Goal: Contribute content: Contribute content

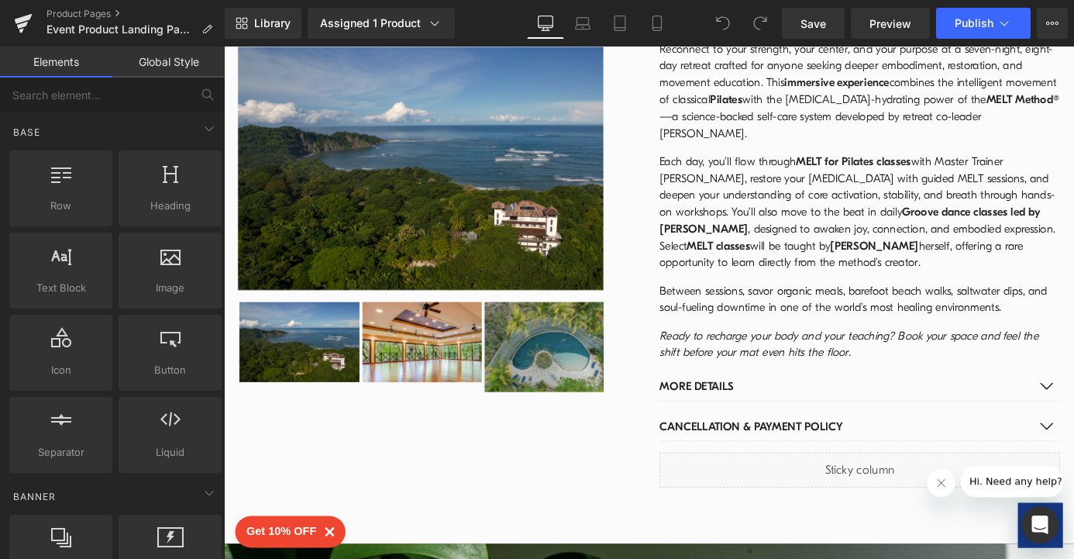
scroll to position [1837, 0]
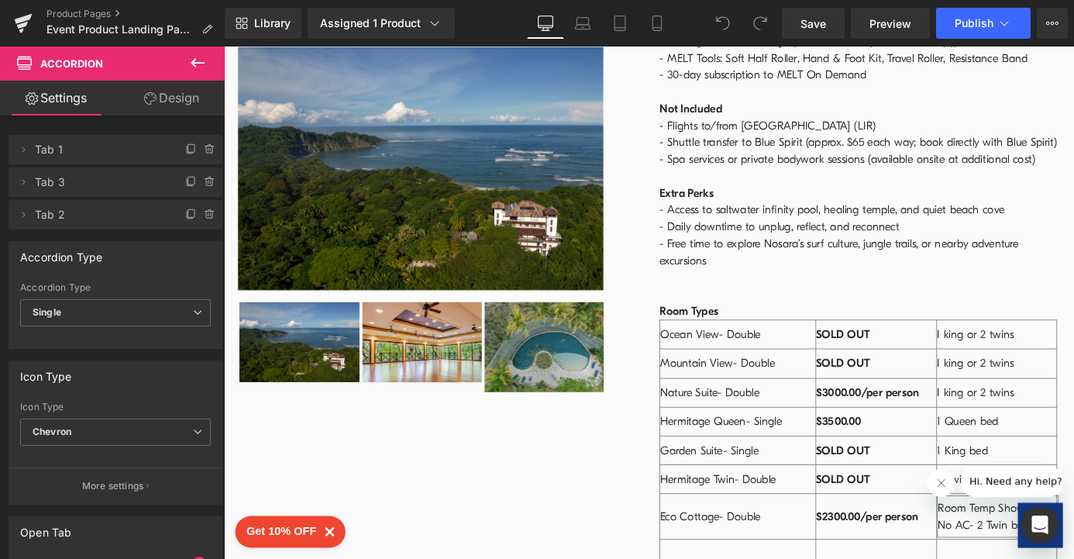
scroll to position [2442, 0]
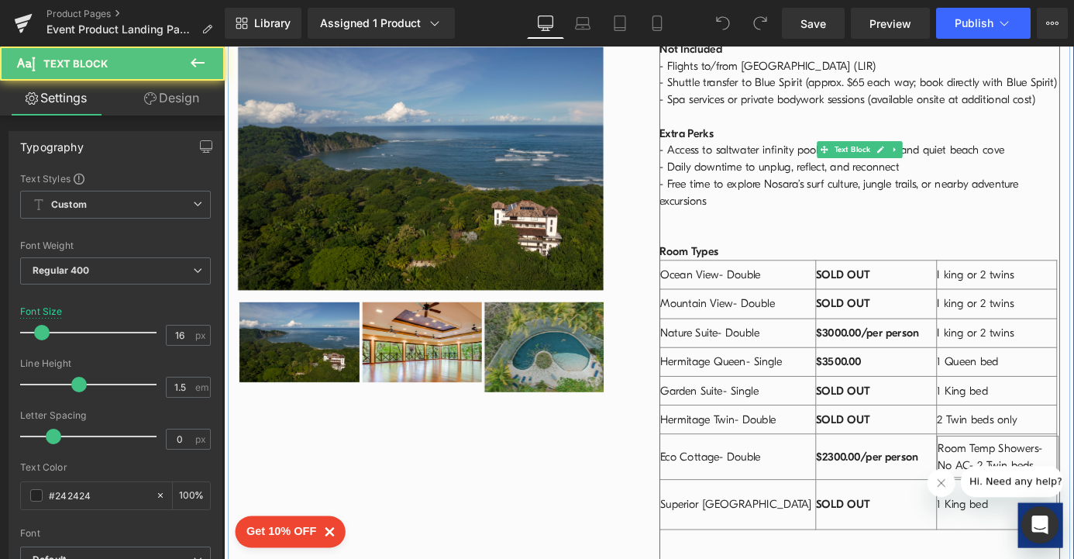
click at [941, 524] on td "SOLD OUT" at bounding box center [943, 551] width 134 height 55
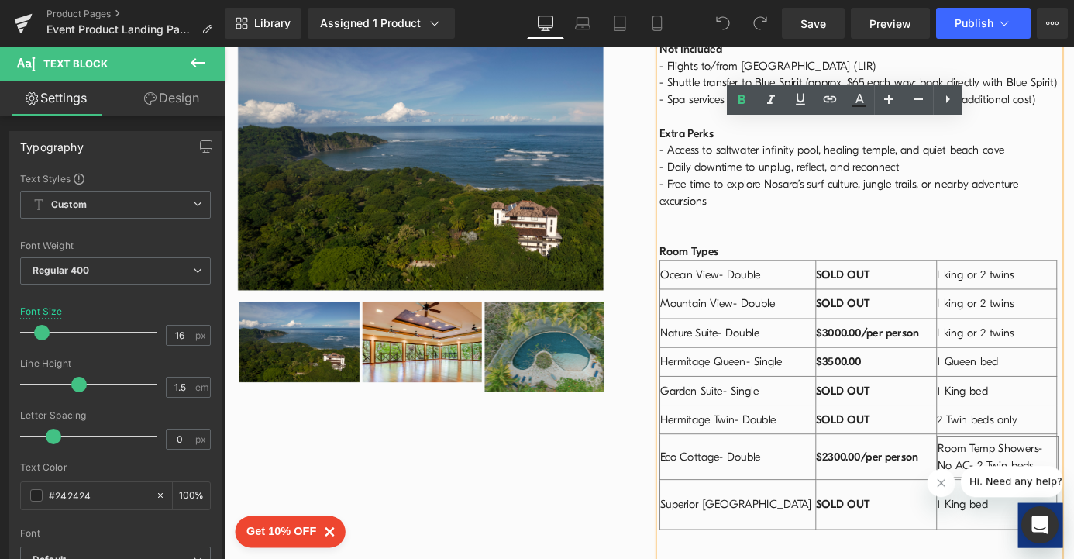
drag, startPoint x: 994, startPoint y: 385, endPoint x: 874, endPoint y: 386, distance: 120.1
click at [876, 474] on td "$2300.00/per person" at bounding box center [943, 499] width 134 height 50
copy strong "$2300.00/per person"
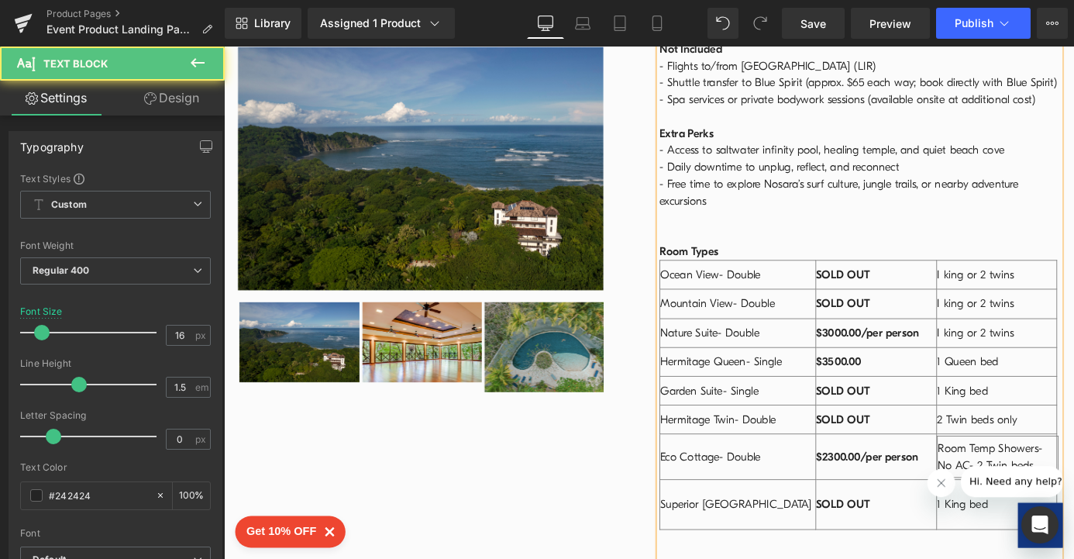
click at [951, 524] on td "SOLD OUT" at bounding box center [943, 551] width 134 height 55
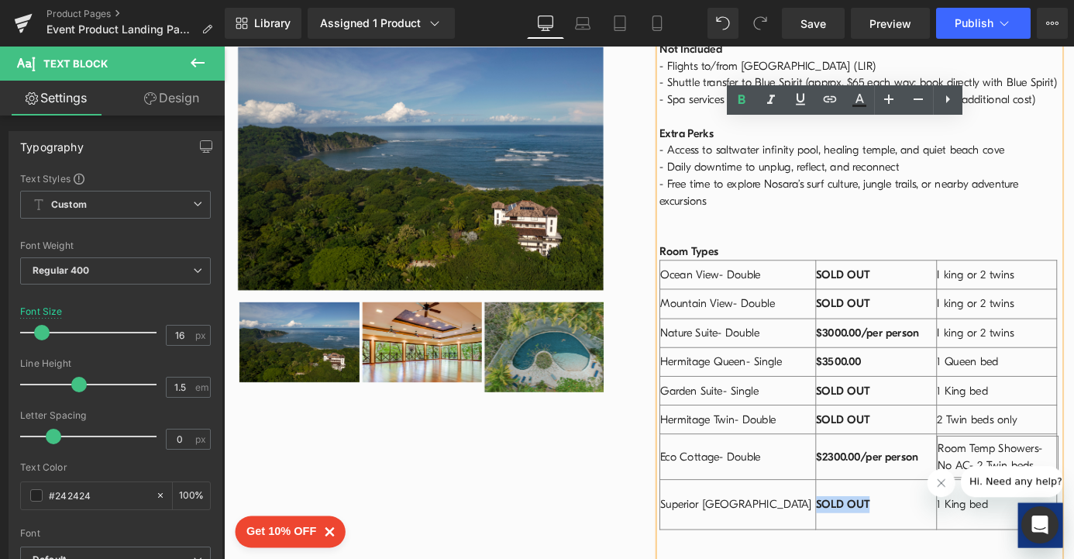
drag, startPoint x: 941, startPoint y: 427, endPoint x: 872, endPoint y: 432, distance: 68.3
click at [876, 524] on td "SOLD OUT" at bounding box center [943, 551] width 134 height 55
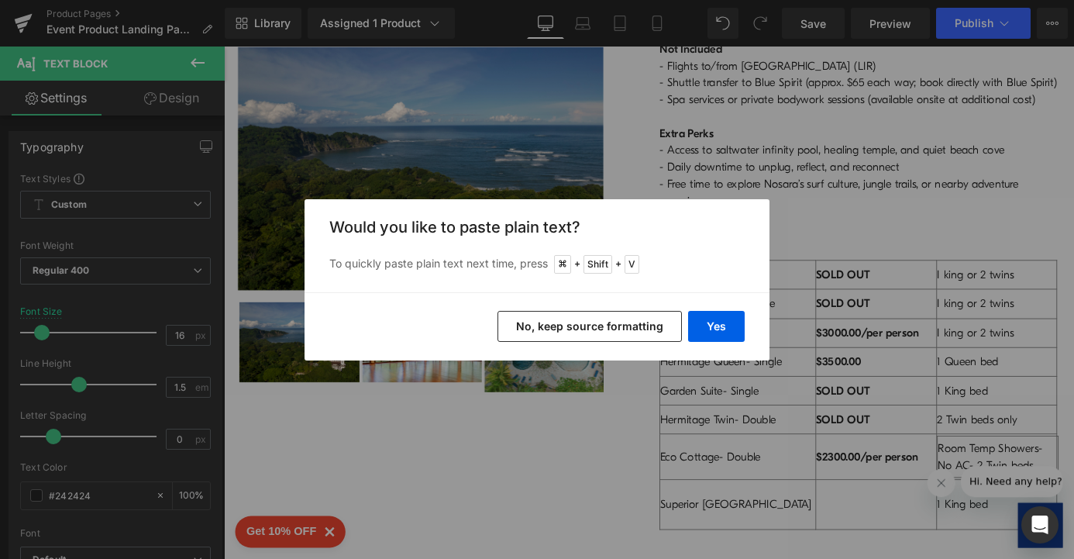
click at [597, 329] on button "No, keep source formatting" at bounding box center [589, 326] width 184 height 31
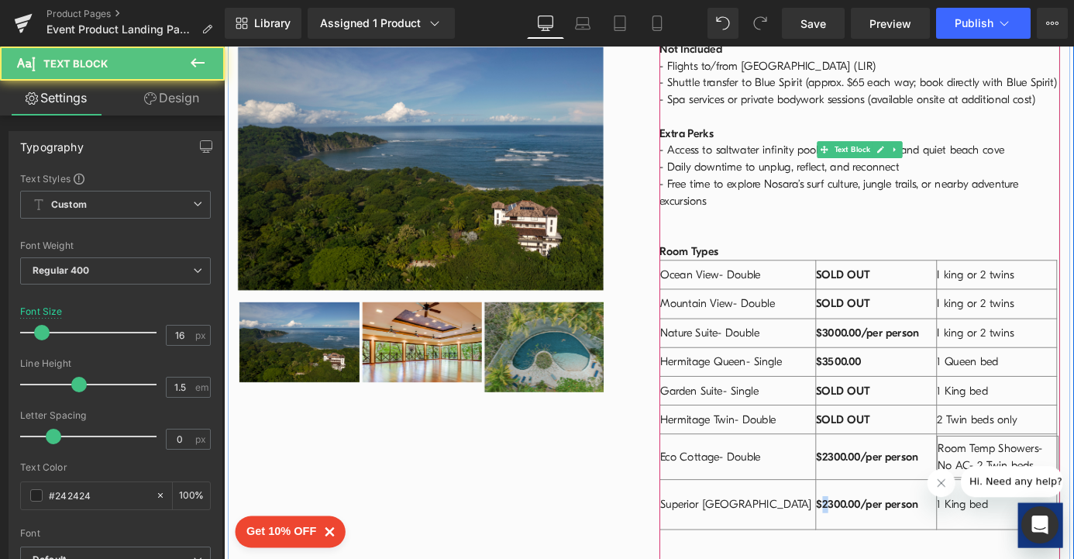
click at [877, 545] on span "$2300.00/per person" at bounding box center [933, 552] width 113 height 14
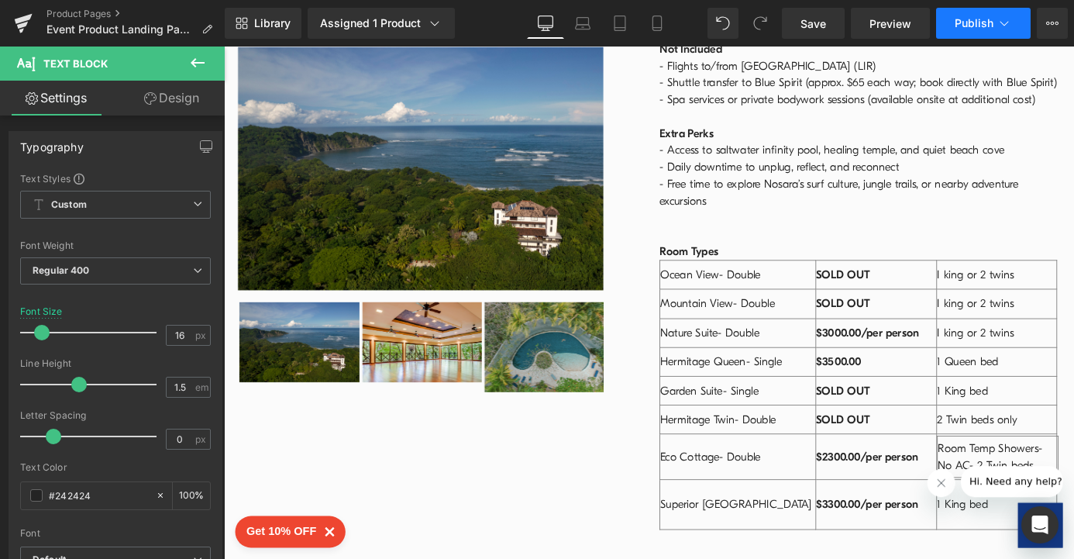
click at [971, 28] on span "Publish" at bounding box center [974, 23] width 39 height 12
click at [809, 25] on span "Save" at bounding box center [813, 23] width 26 height 16
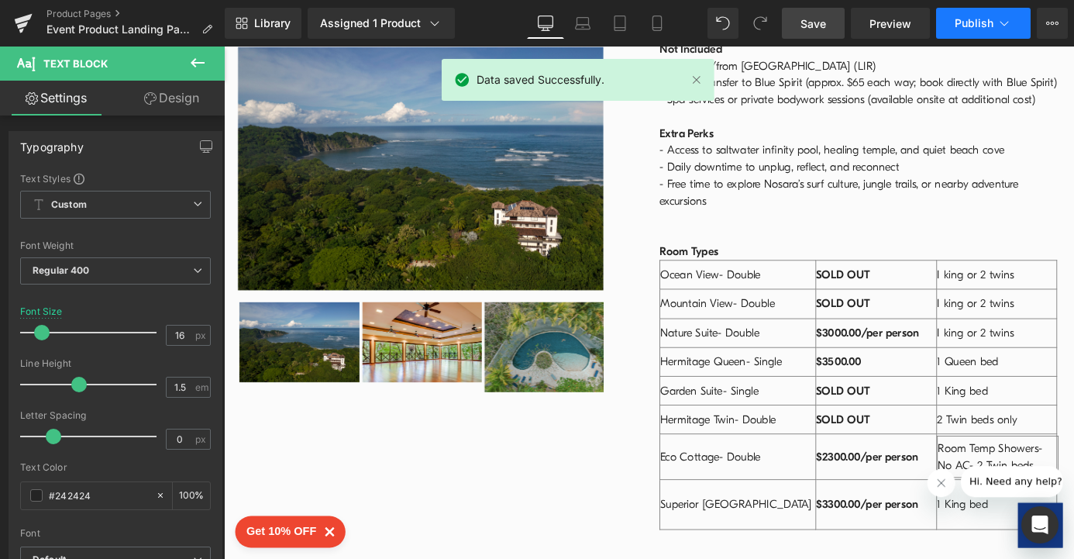
click at [976, 28] on span "Publish" at bounding box center [974, 23] width 39 height 12
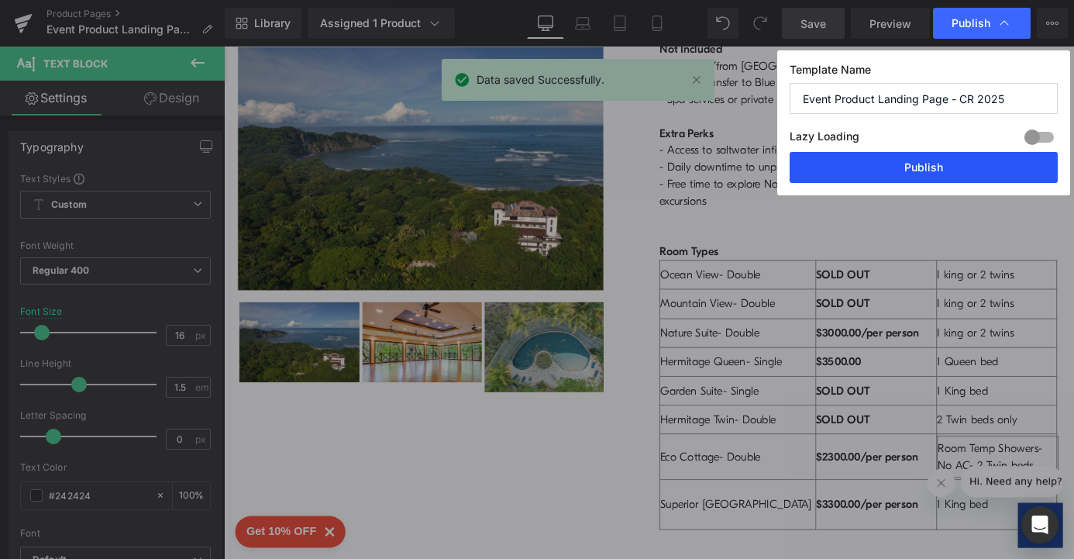
click at [926, 167] on button "Publish" at bounding box center [924, 167] width 268 height 31
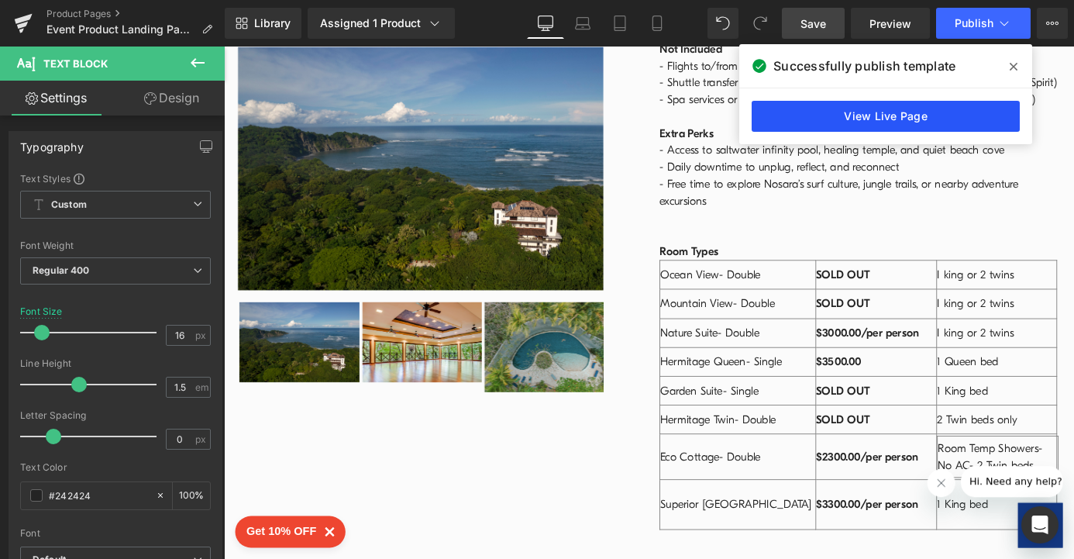
click at [868, 115] on link "View Live Page" at bounding box center [886, 116] width 268 height 31
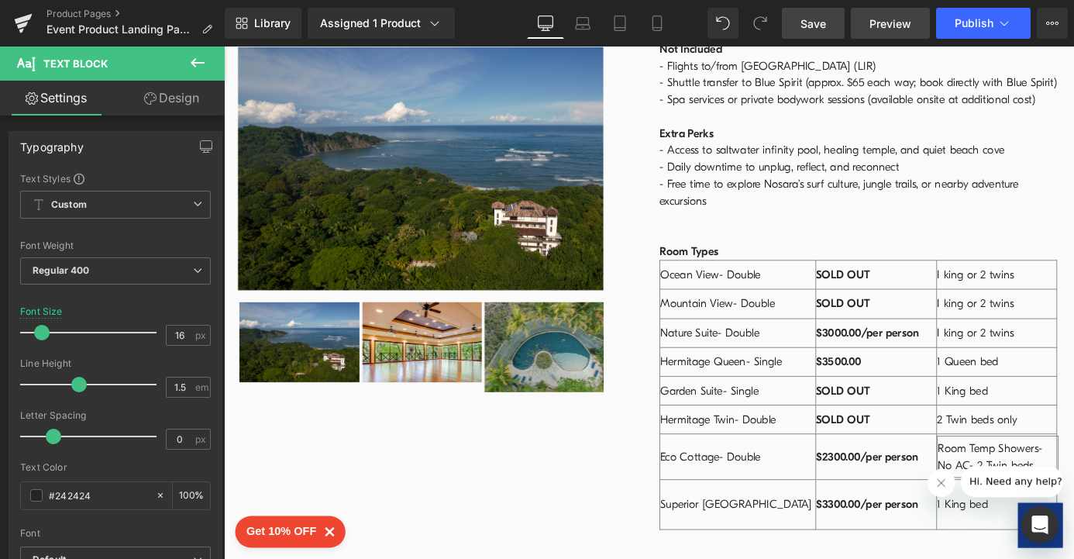
click at [875, 24] on span "Preview" at bounding box center [890, 23] width 42 height 16
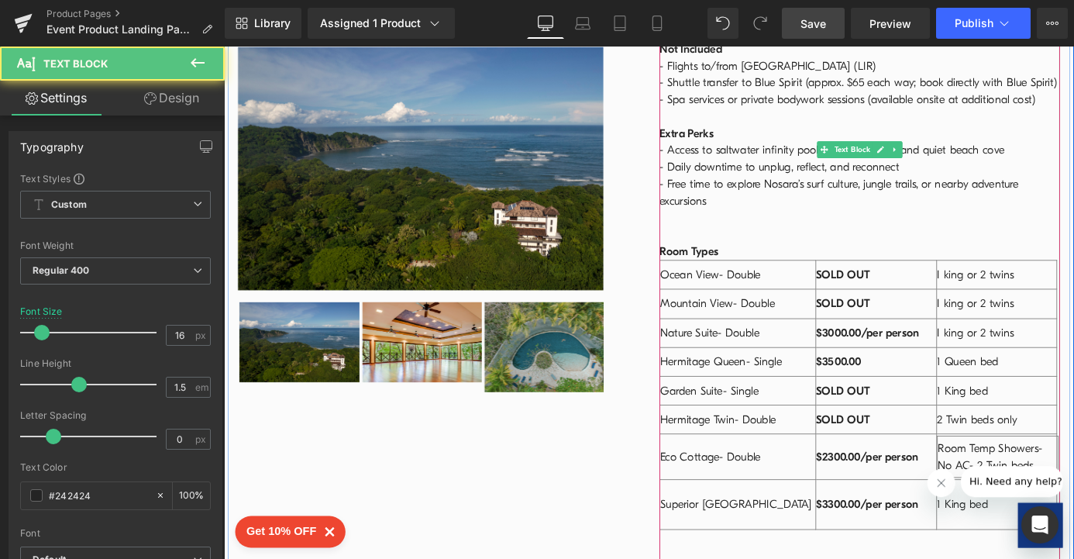
click at [1073, 524] on td "1 King bed" at bounding box center [1076, 551] width 132 height 55
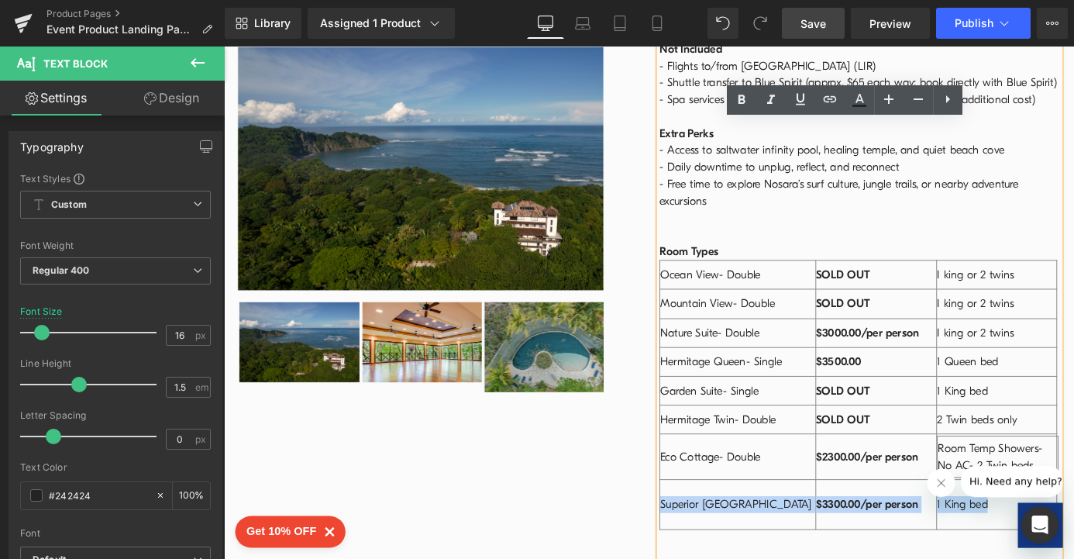
drag, startPoint x: 1083, startPoint y: 404, endPoint x: 1104, endPoint y: 428, distance: 31.3
click at [1073, 428] on tbody "Ocean View- Double SOLD OUT I king or 2 twins Mountain View- Double SOLD OUT I …" at bounding box center [924, 431] width 438 height 296
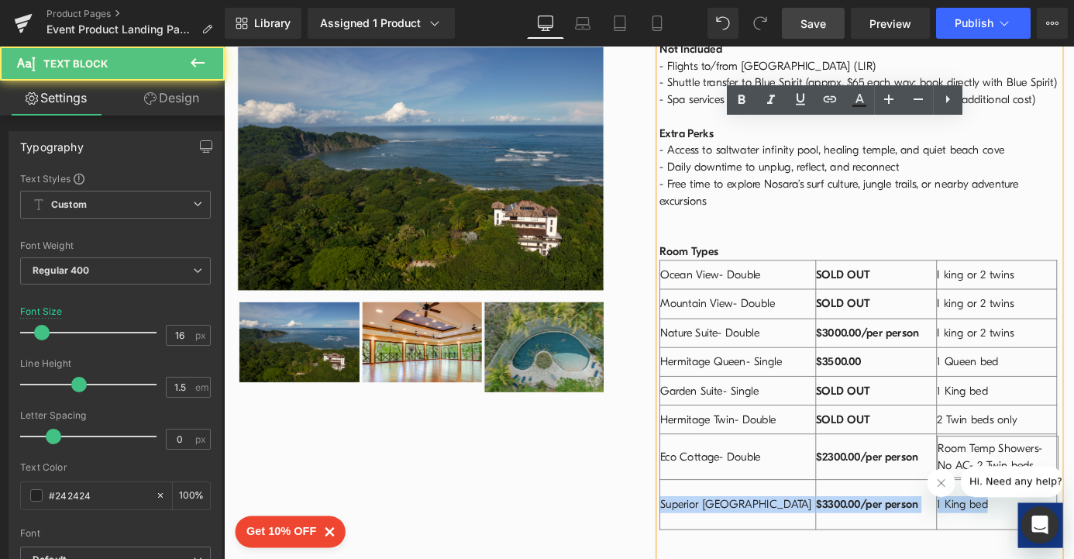
click at [1073, 542] on div "1 King bed" at bounding box center [1075, 551] width 131 height 19
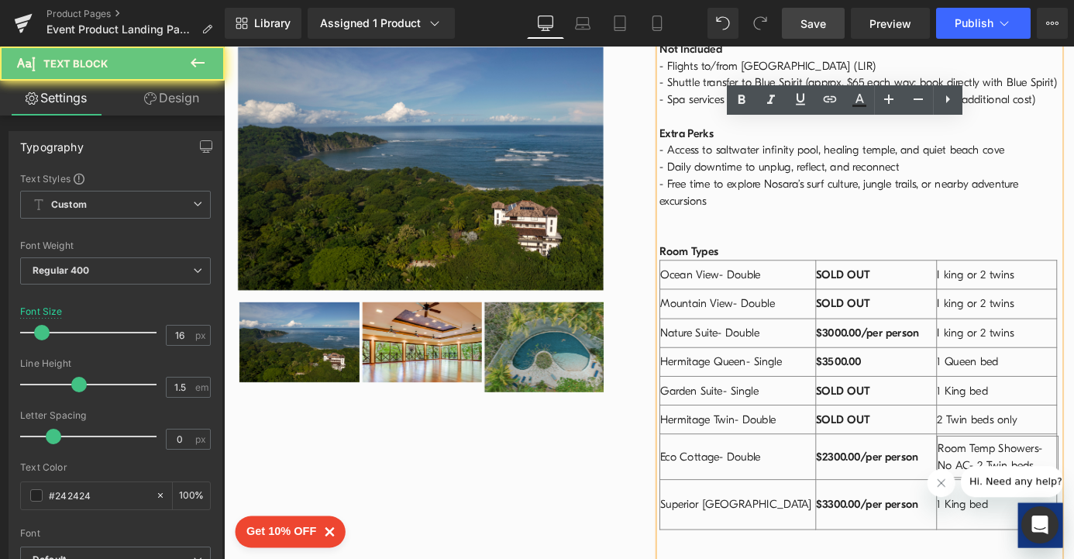
click at [1073, 542] on div "1 King bed" at bounding box center [1075, 551] width 131 height 19
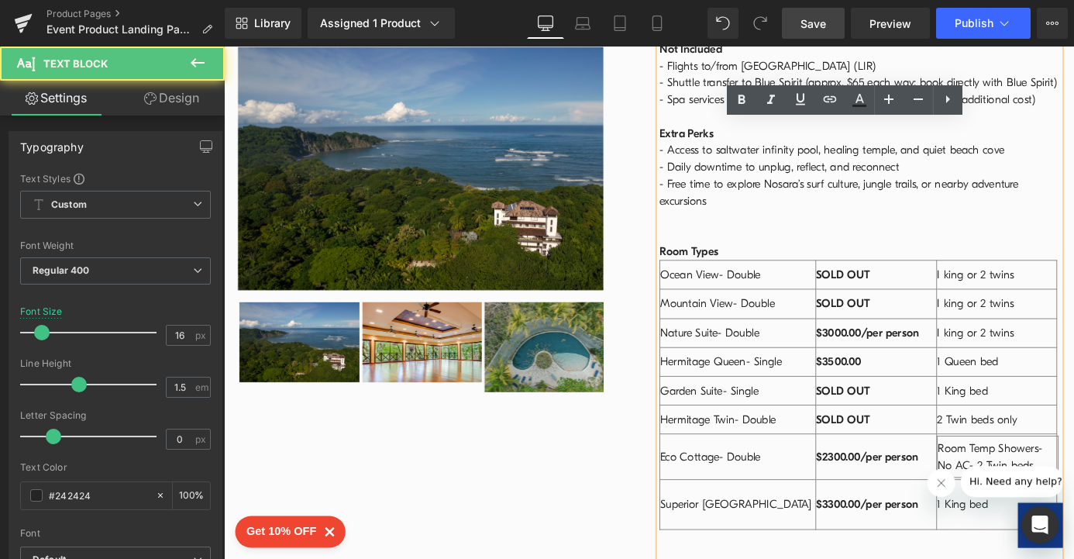
click at [1073, 524] on td "1 King bed" at bounding box center [1076, 551] width 132 height 55
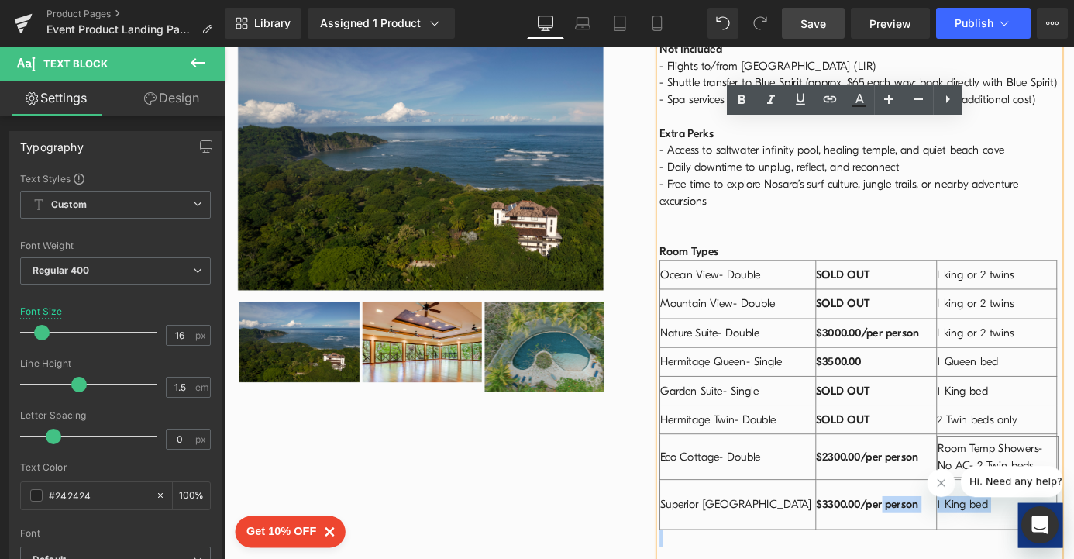
drag, startPoint x: 945, startPoint y: 434, endPoint x: 1117, endPoint y: 462, distance: 175.0
click at [1073, 524] on tr "Superior [GEOGRAPHIC_DATA] $3300.00/per person 1 King bed" at bounding box center [924, 551] width 438 height 55
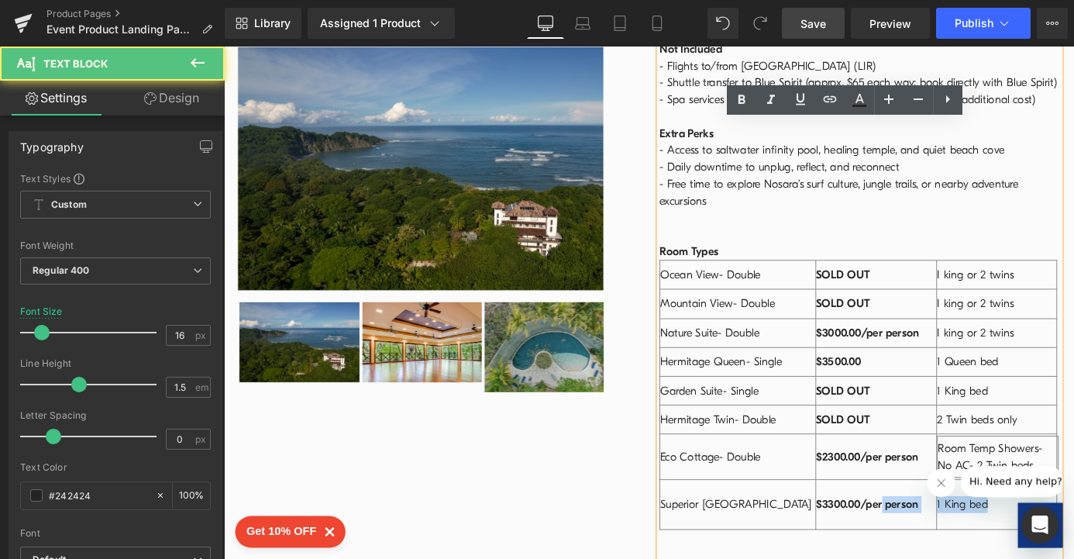
click at [1073, 542] on div "1 King bed" at bounding box center [1075, 551] width 131 height 19
click at [705, 283] on td "Ocean View- Double" at bounding box center [791, 299] width 172 height 32
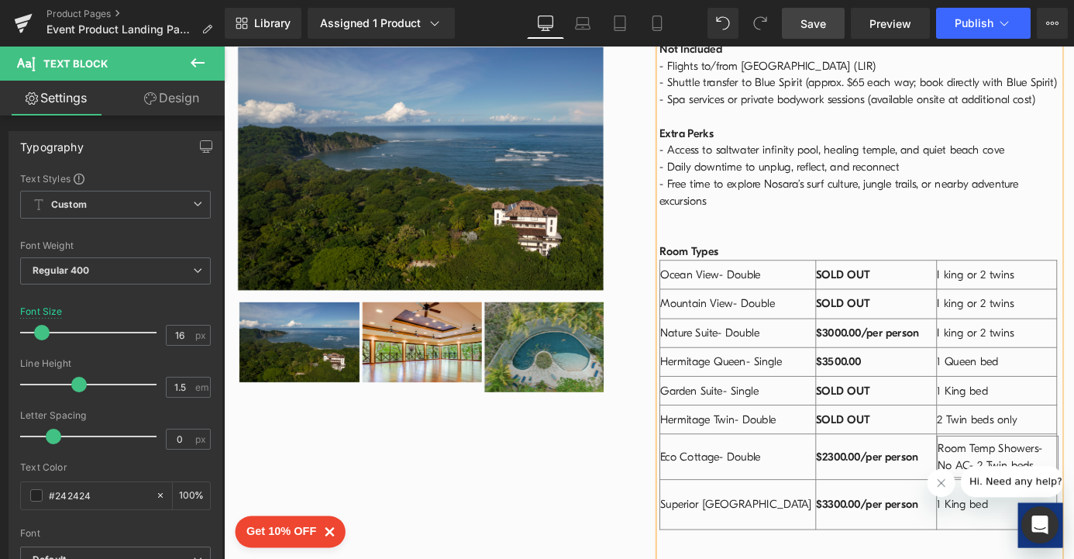
click at [933, 263] on td "Room Types Ocean View- Double SOLD OUT I king or 2 twins Mountain View- Double …" at bounding box center [923, 420] width 439 height 315
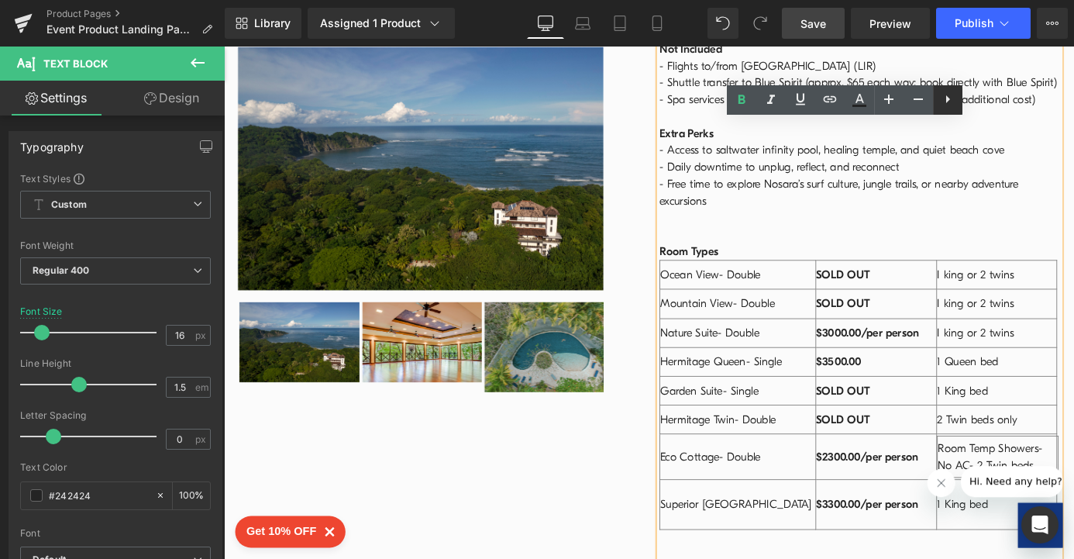
click at [953, 104] on icon at bounding box center [947, 99] width 19 height 19
drag, startPoint x: 852, startPoint y: 432, endPoint x: 719, endPoint y: 421, distance: 133.7
click at [719, 524] on td "Superior [GEOGRAPHIC_DATA]" at bounding box center [791, 551] width 172 height 55
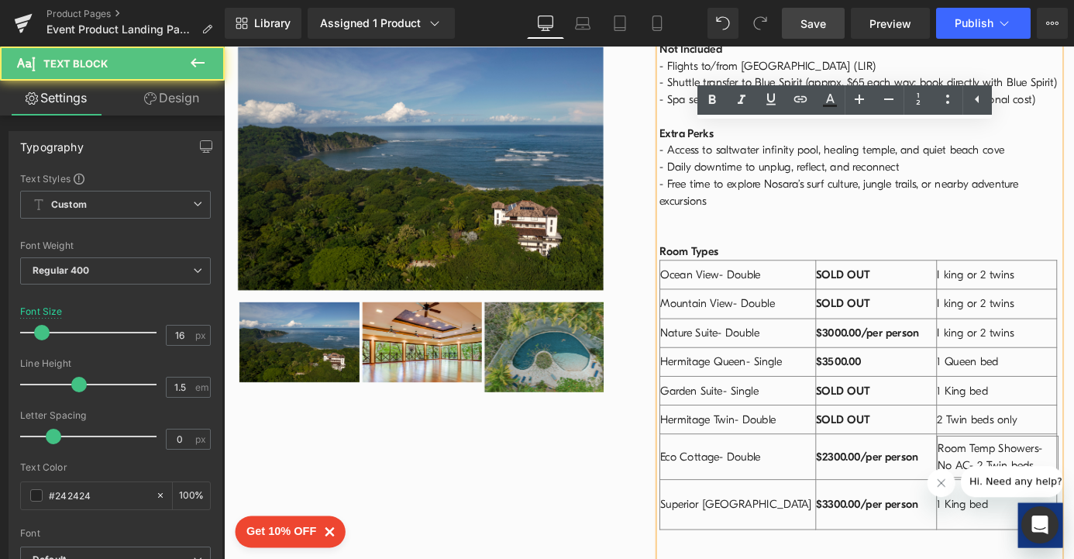
click at [1073, 542] on div "1 King bed" at bounding box center [1075, 551] width 131 height 19
click at [999, 346] on td "$3000.00/per person" at bounding box center [943, 362] width 134 height 32
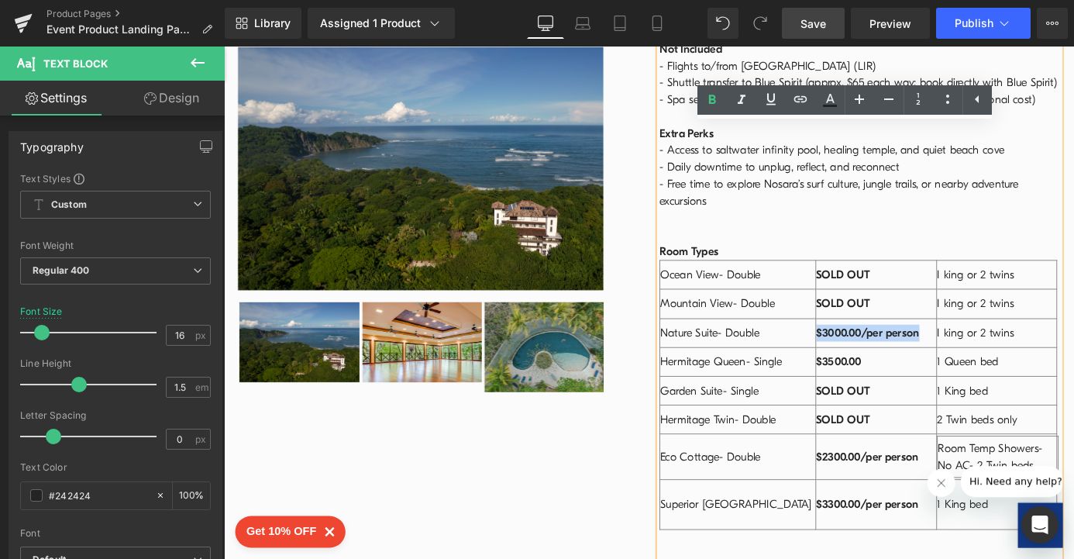
drag, startPoint x: 943, startPoint y: 246, endPoint x: 858, endPoint y: 246, distance: 85.2
click at [858, 346] on tr "Nature Suite- Double $3000.00/per person I king or 2 twins" at bounding box center [924, 362] width 438 height 32
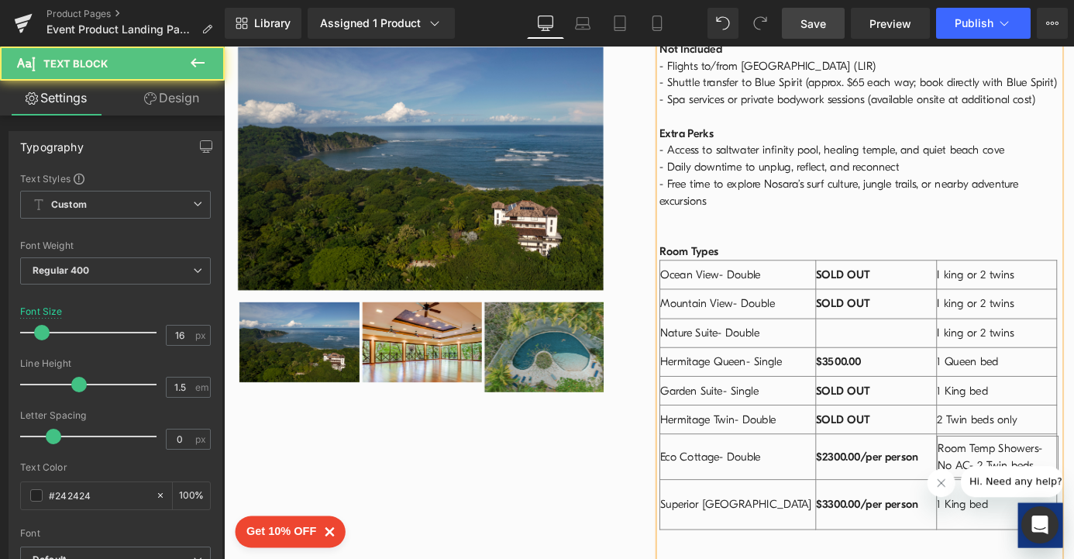
click at [917, 346] on td at bounding box center [943, 362] width 134 height 32
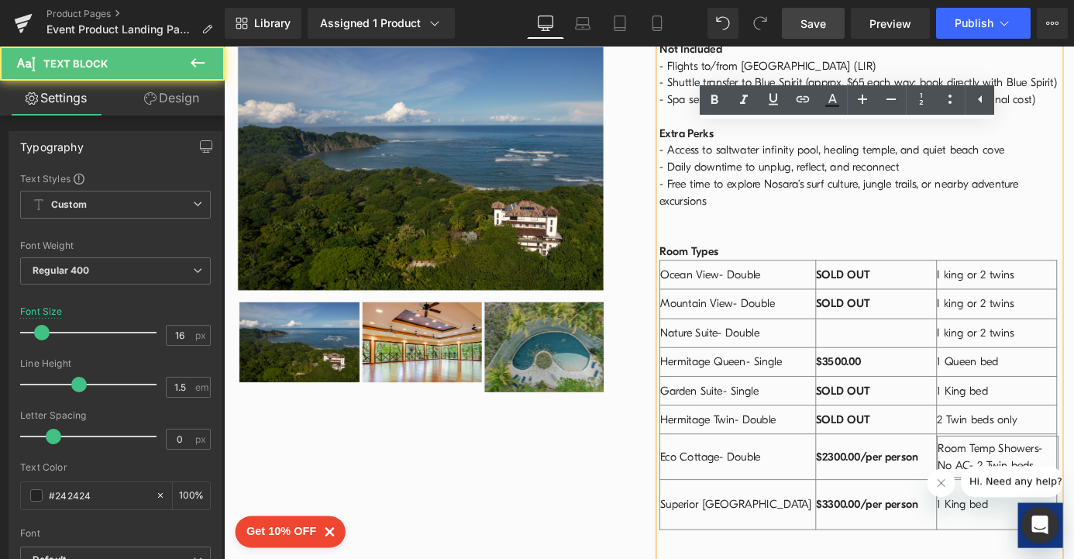
click at [930, 323] on strong "SOLD OUT" at bounding box center [906, 330] width 59 height 14
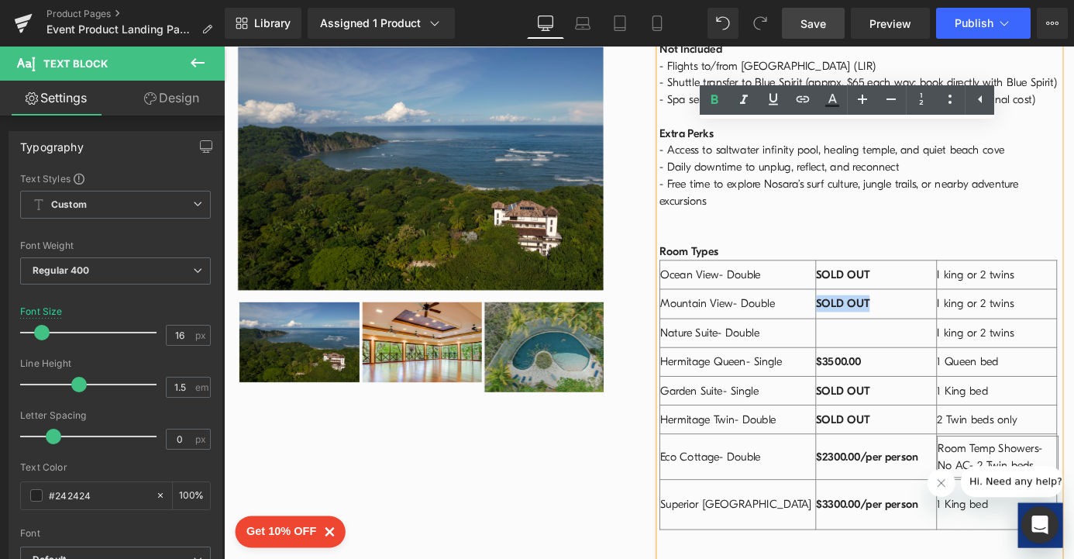
drag, startPoint x: 931, startPoint y: 214, endPoint x: 869, endPoint y: 215, distance: 62.0
click at [869, 315] on tr "Mountain View- Double SOLD OUT I king or 2 twins" at bounding box center [924, 331] width 438 height 32
copy tr "SOLD OUT"
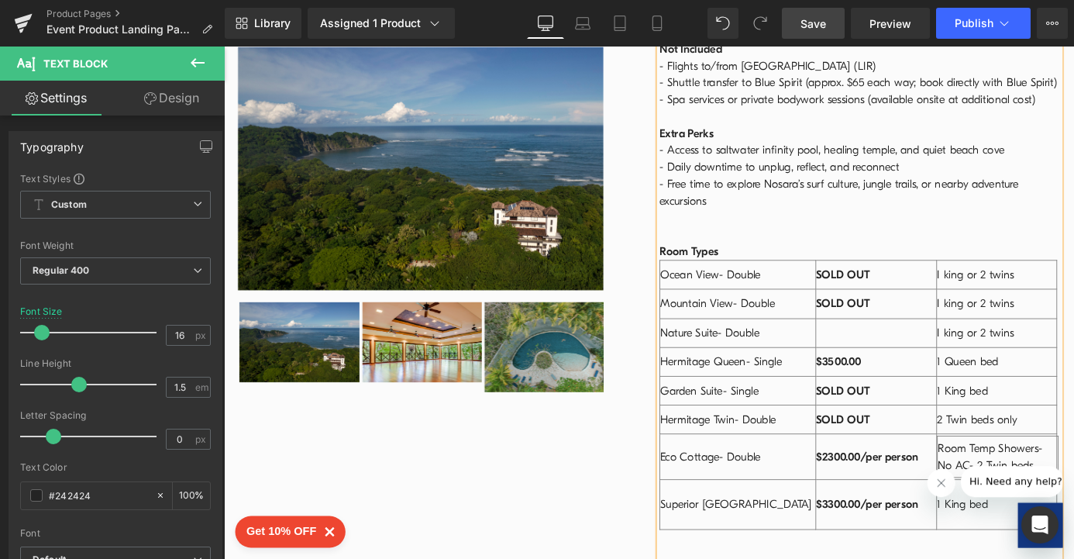
click at [899, 346] on td at bounding box center [943, 362] width 134 height 32
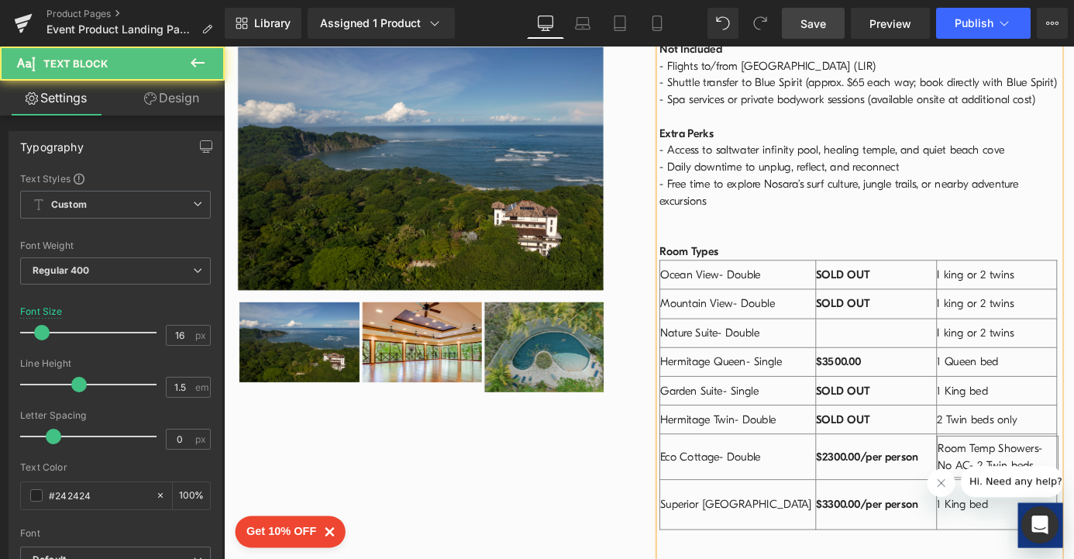
click at [876, 346] on td at bounding box center [943, 362] width 134 height 32
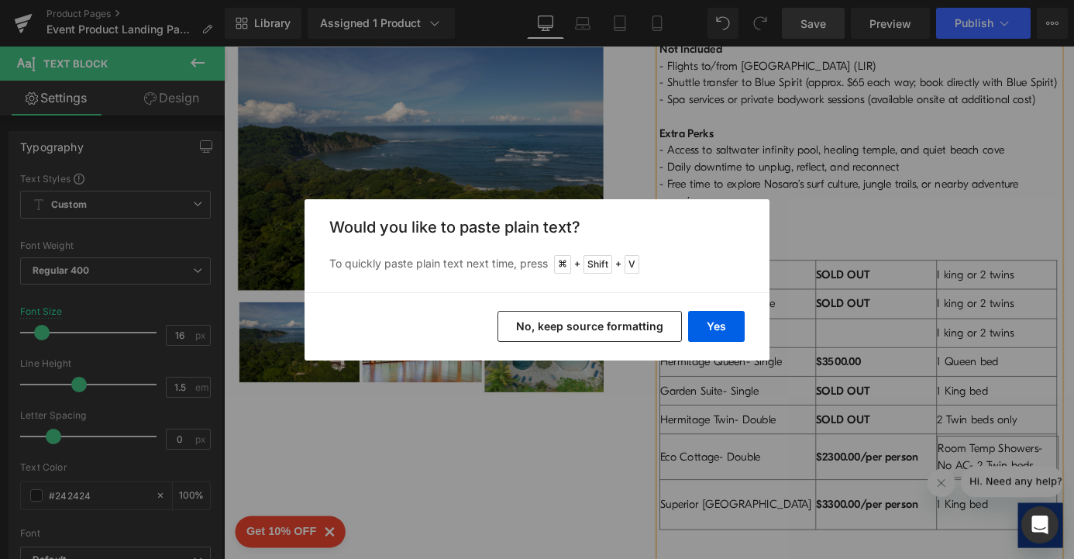
click at [592, 322] on button "No, keep source formatting" at bounding box center [589, 326] width 184 height 31
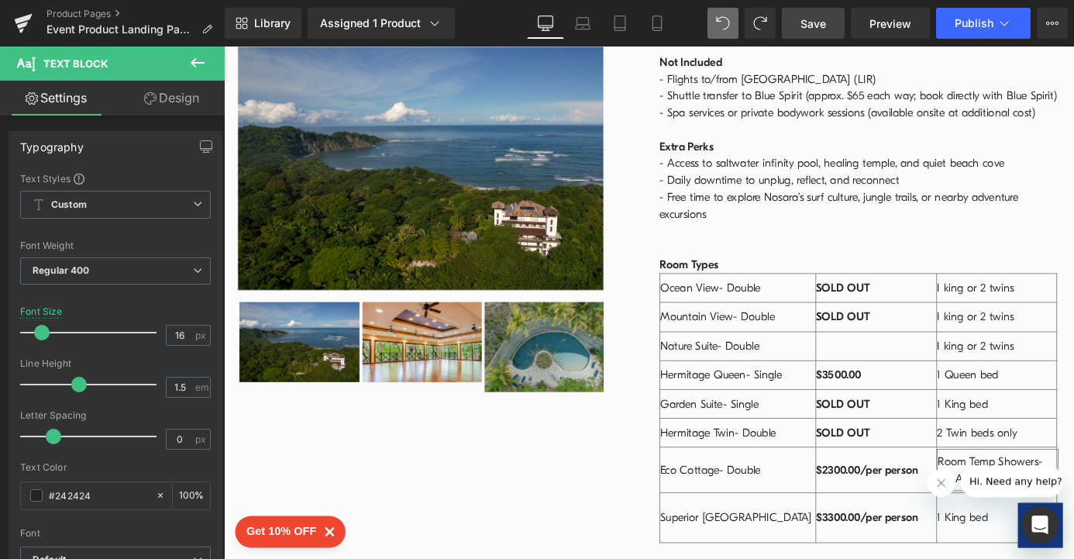
scroll to position [2444, 0]
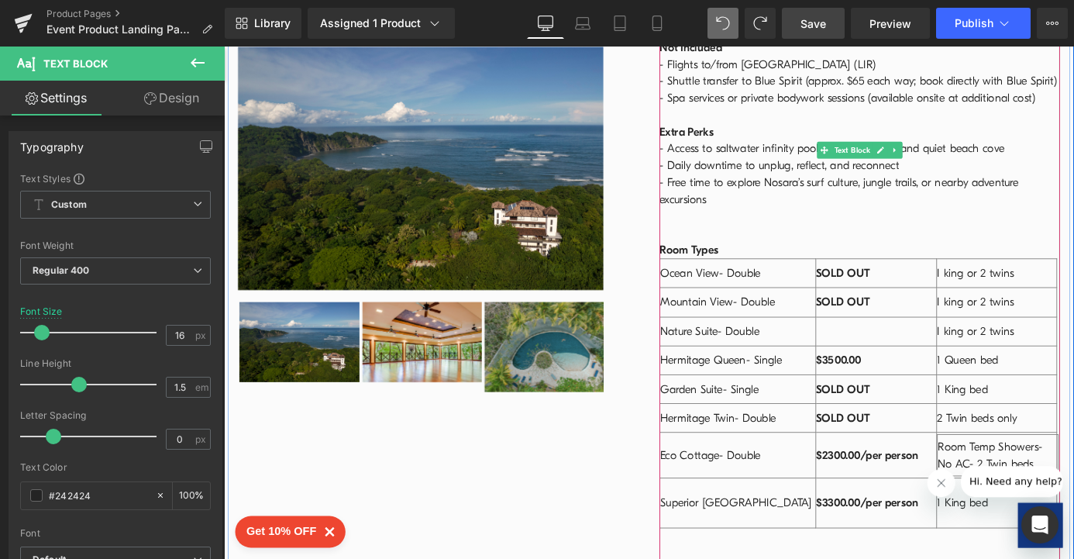
click at [897, 344] on td at bounding box center [943, 360] width 134 height 32
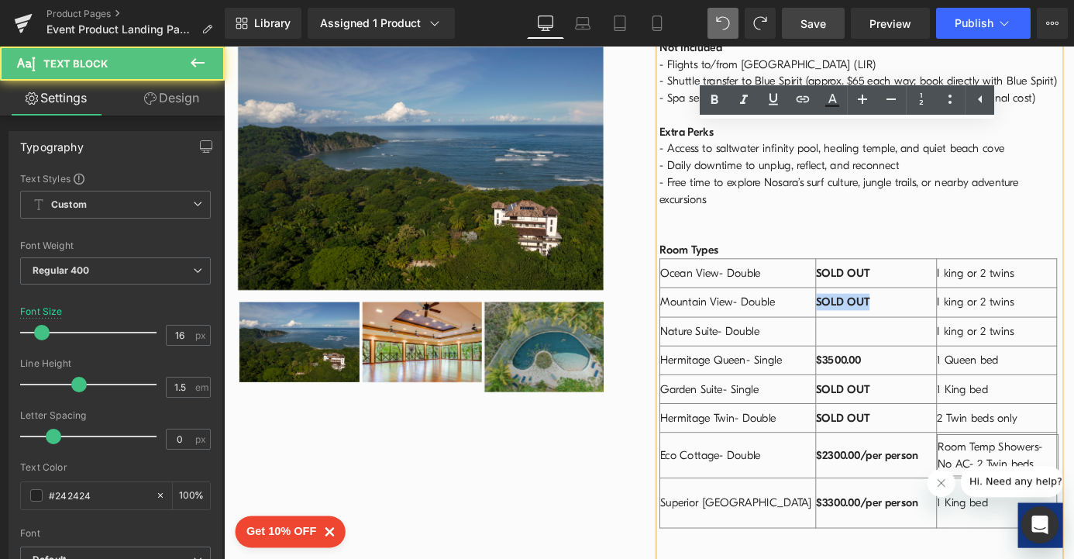
drag, startPoint x: 944, startPoint y: 207, endPoint x: 873, endPoint y: 215, distance: 70.9
click at [876, 312] on td "SOLD OUT" at bounding box center [943, 328] width 134 height 32
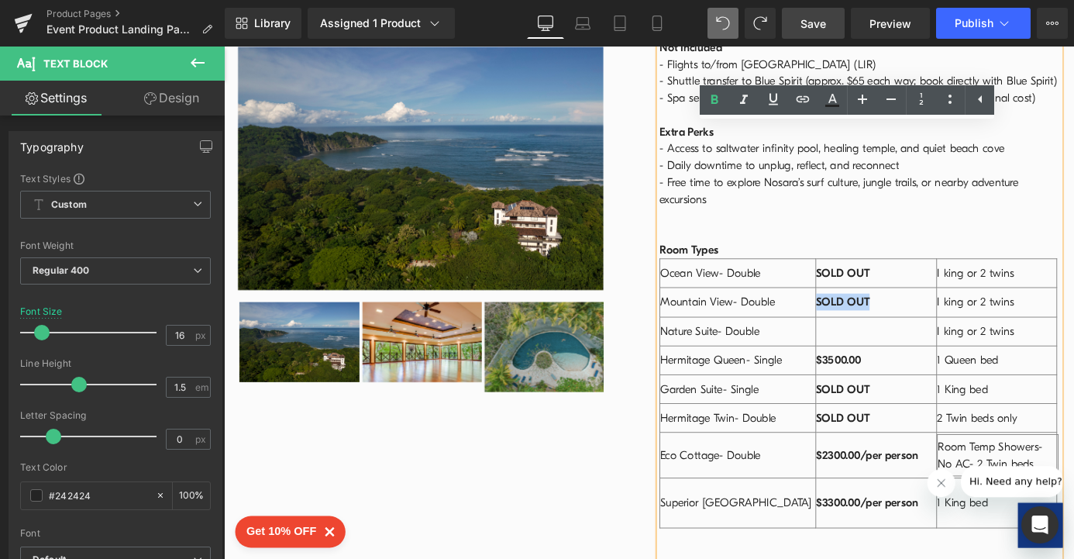
copy strong "SOLD OUT"
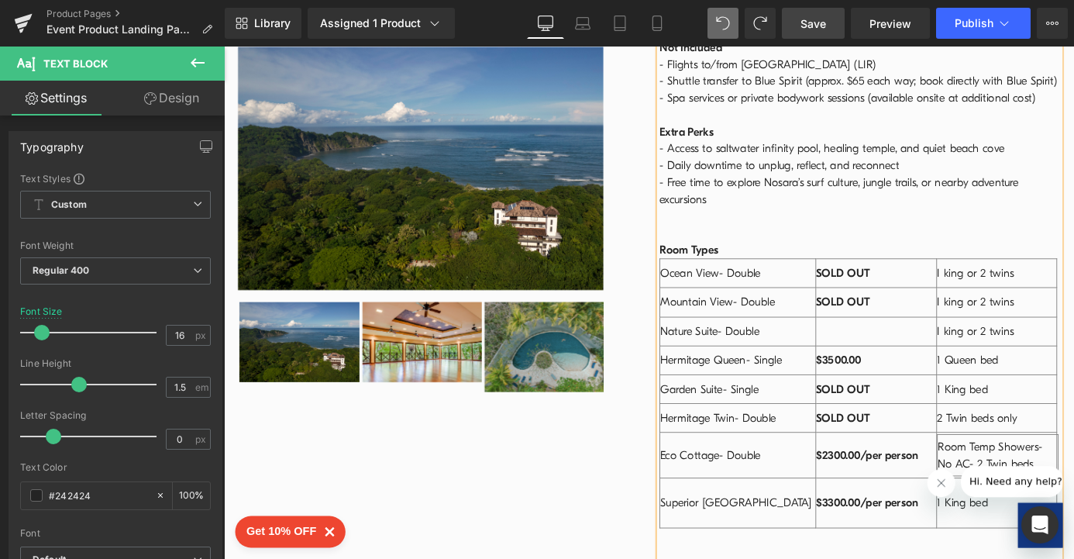
click at [882, 344] on td at bounding box center [943, 360] width 134 height 32
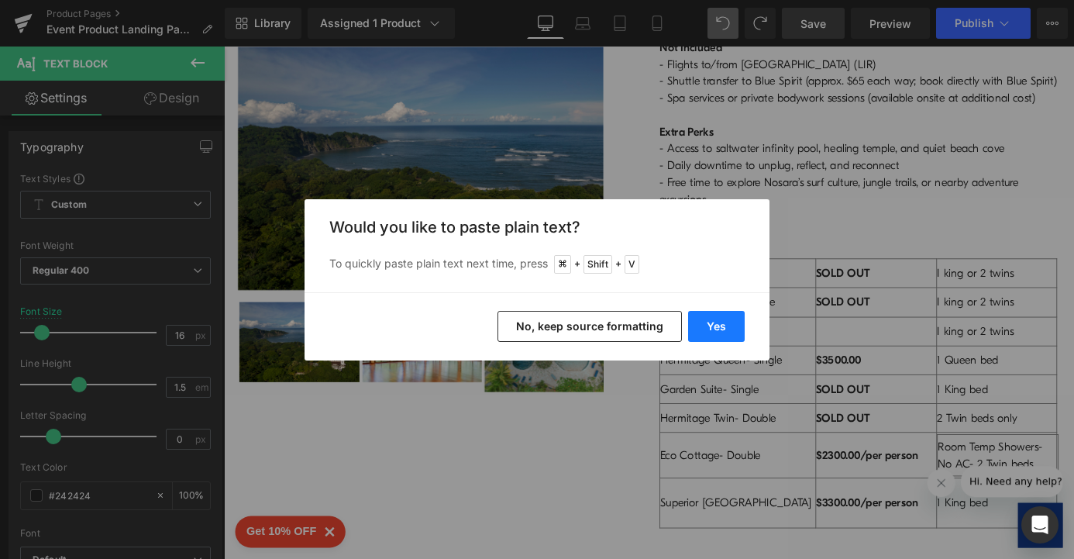
click at [715, 334] on button "Yes" at bounding box center [716, 326] width 57 height 31
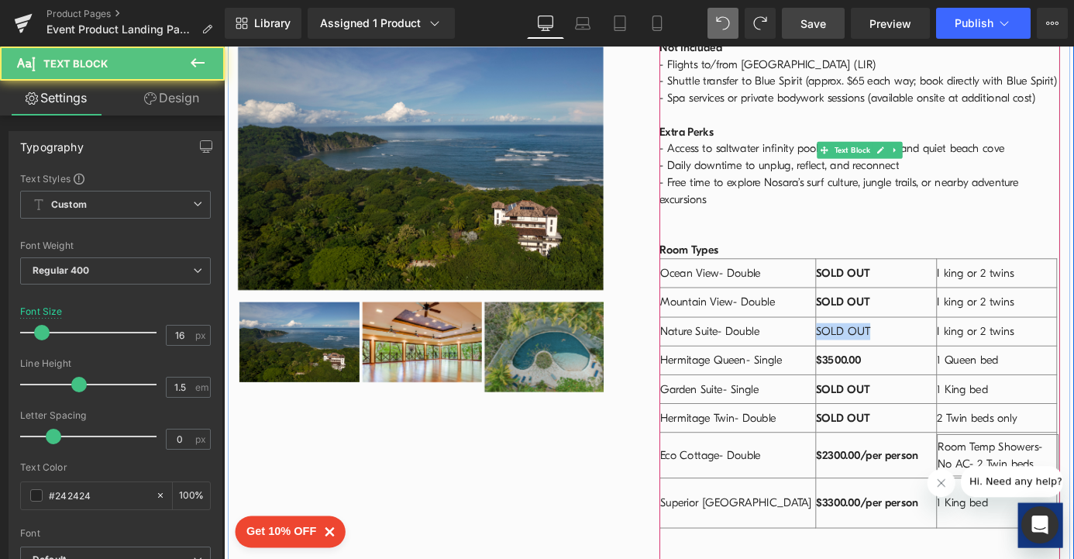
drag, startPoint x: 936, startPoint y: 243, endPoint x: 869, endPoint y: 240, distance: 67.5
click at [869, 344] on tr "Nature Suite- Double SOLD OUT I king or 2 twins" at bounding box center [924, 360] width 438 height 32
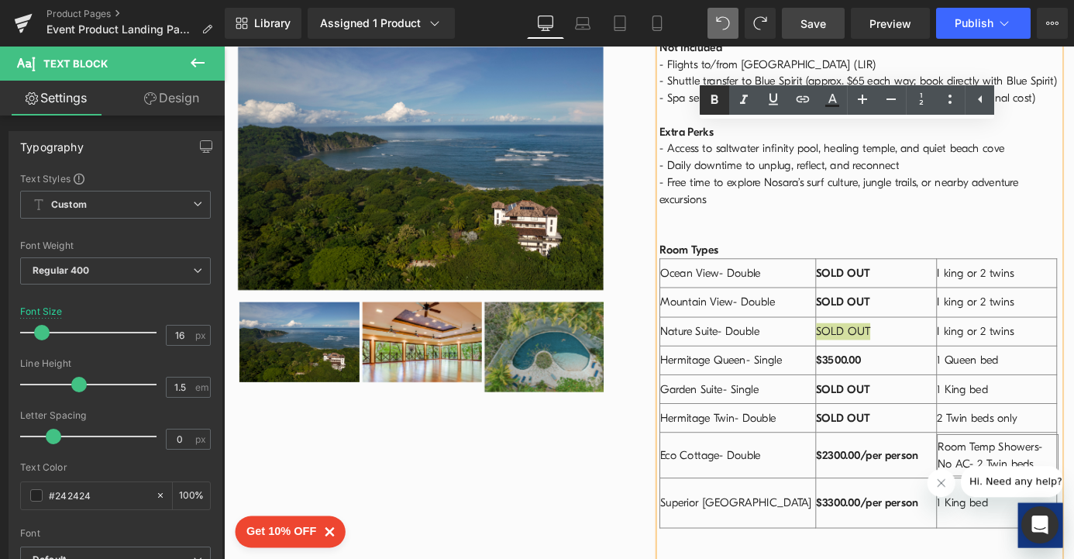
click at [715, 105] on icon at bounding box center [714, 100] width 19 height 19
click at [849, 521] on td "Superior [GEOGRAPHIC_DATA]" at bounding box center [791, 548] width 172 height 55
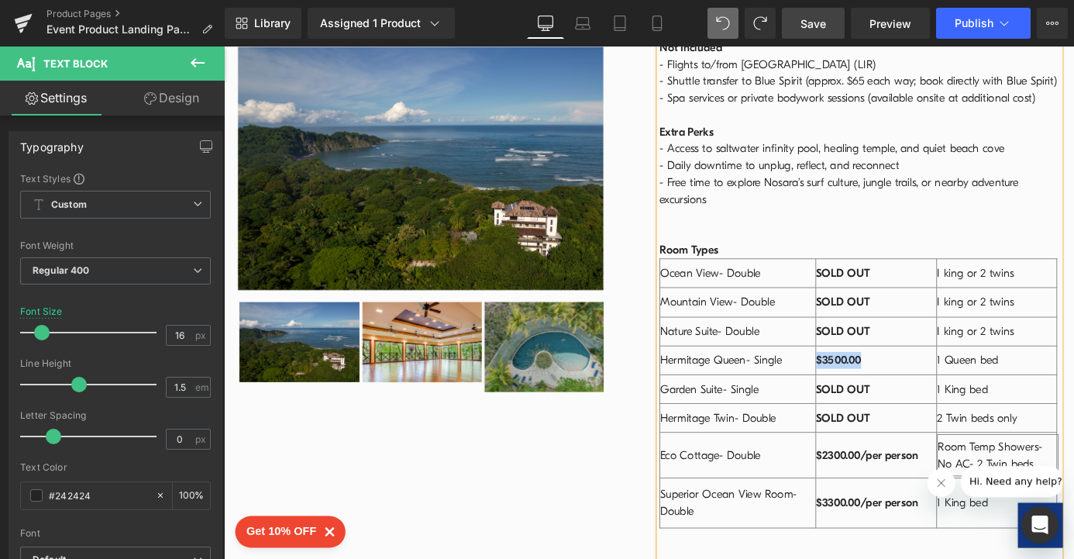
drag, startPoint x: 940, startPoint y: 278, endPoint x: 869, endPoint y: 274, distance: 70.6
click at [869, 376] on tr "Hermitage Queen- Single $3500.00 1 Queen bed" at bounding box center [924, 392] width 438 height 32
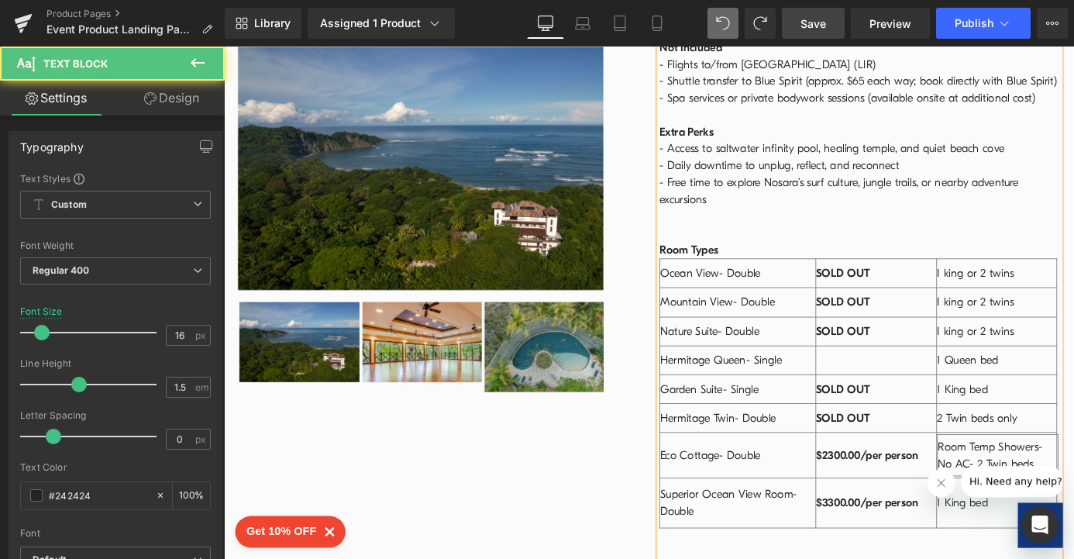
click at [891, 376] on td at bounding box center [943, 392] width 134 height 32
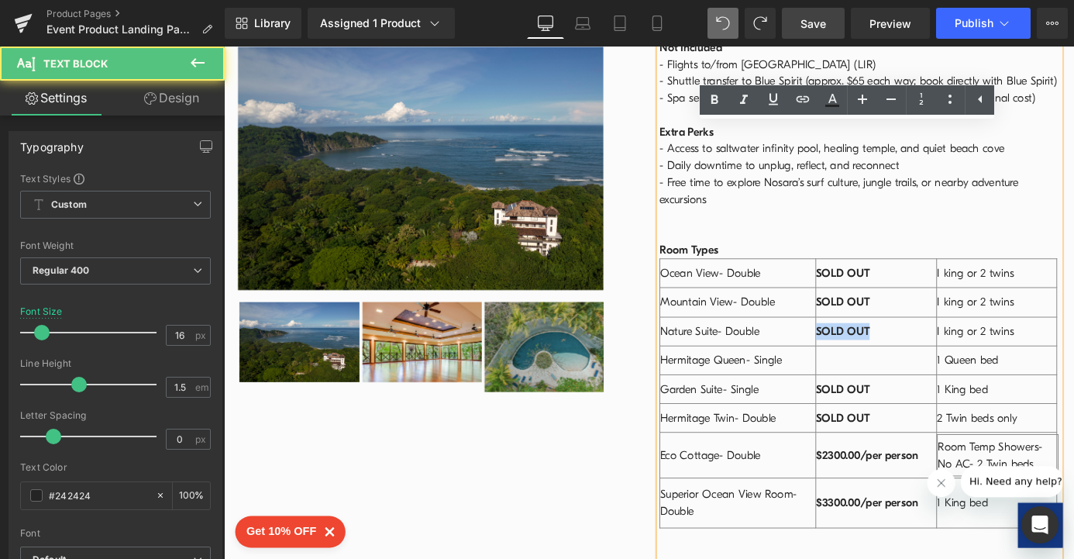
drag, startPoint x: 939, startPoint y: 244, endPoint x: 872, endPoint y: 245, distance: 66.6
click at [876, 344] on td "SOLD OUT" at bounding box center [943, 360] width 134 height 32
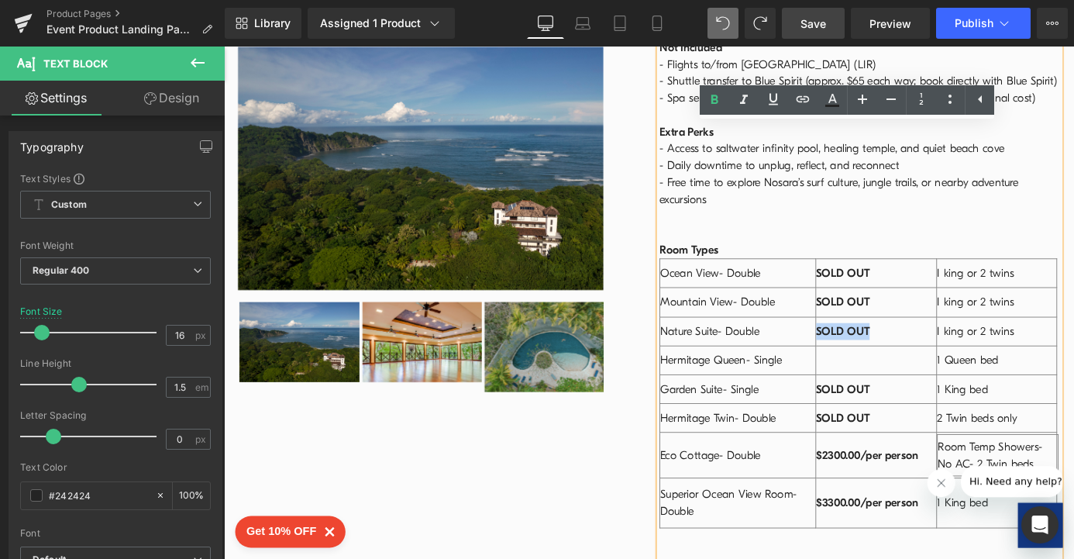
copy strong "SOLD OUT"
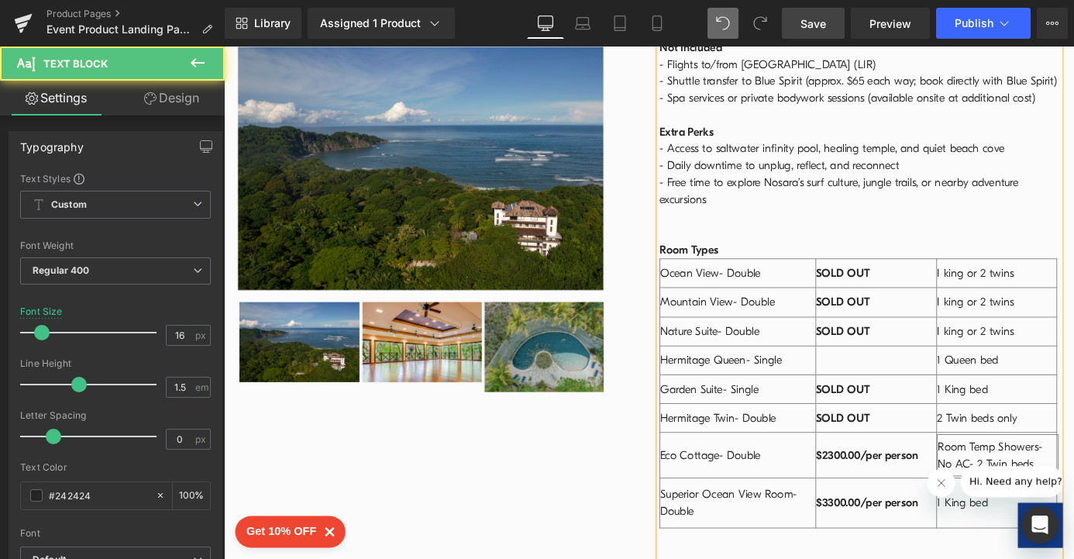
click at [877, 376] on td at bounding box center [943, 392] width 134 height 32
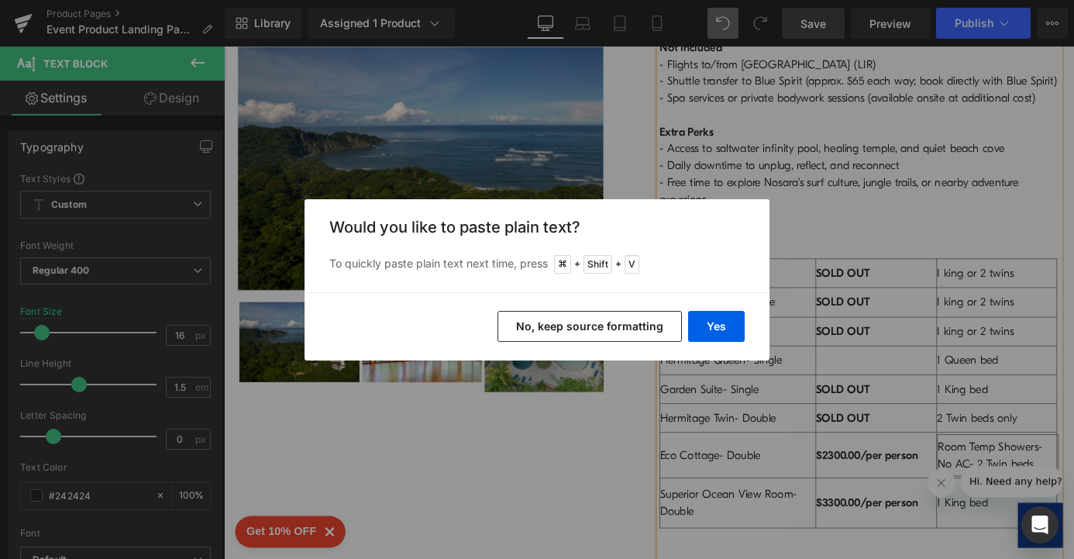
click at [606, 335] on button "No, keep source formatting" at bounding box center [589, 326] width 184 height 31
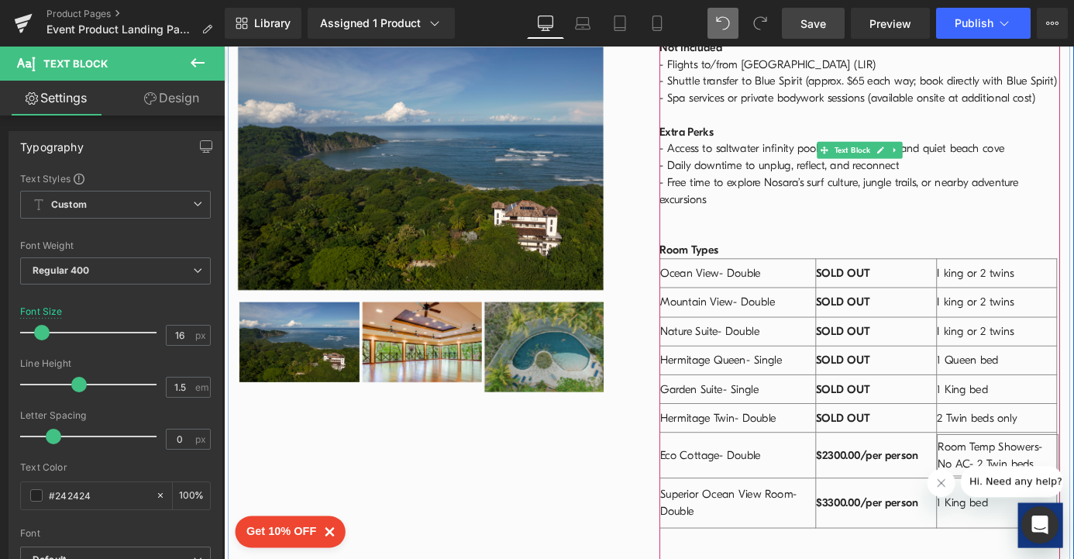
click at [924, 521] on div "MORE Details Text Block Dates & Times Arrive [DATE][DATE], with check-in beginn…" at bounding box center [925, 0] width 442 height 1276
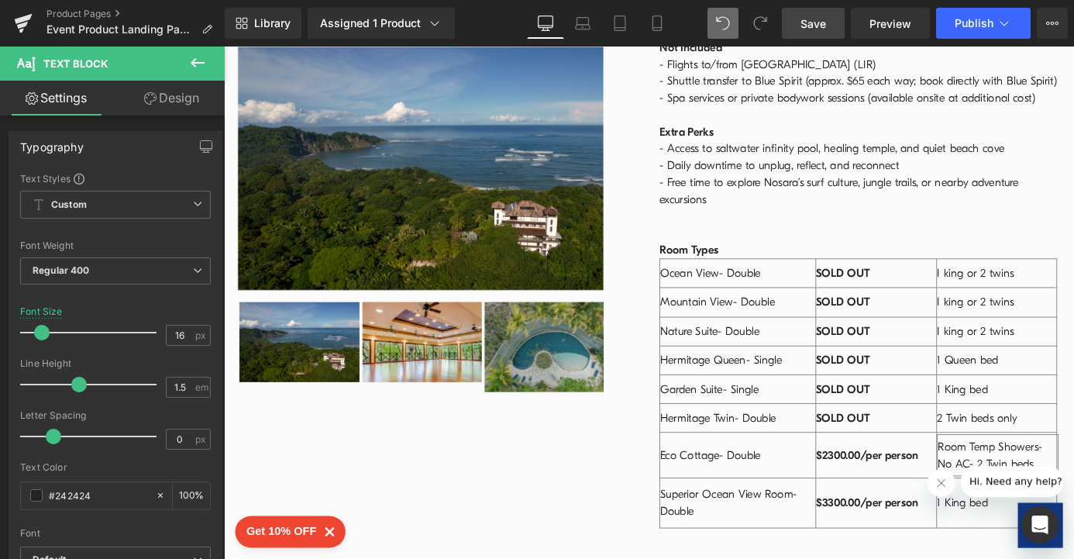
click at [808, 24] on span "Save" at bounding box center [813, 23] width 26 height 16
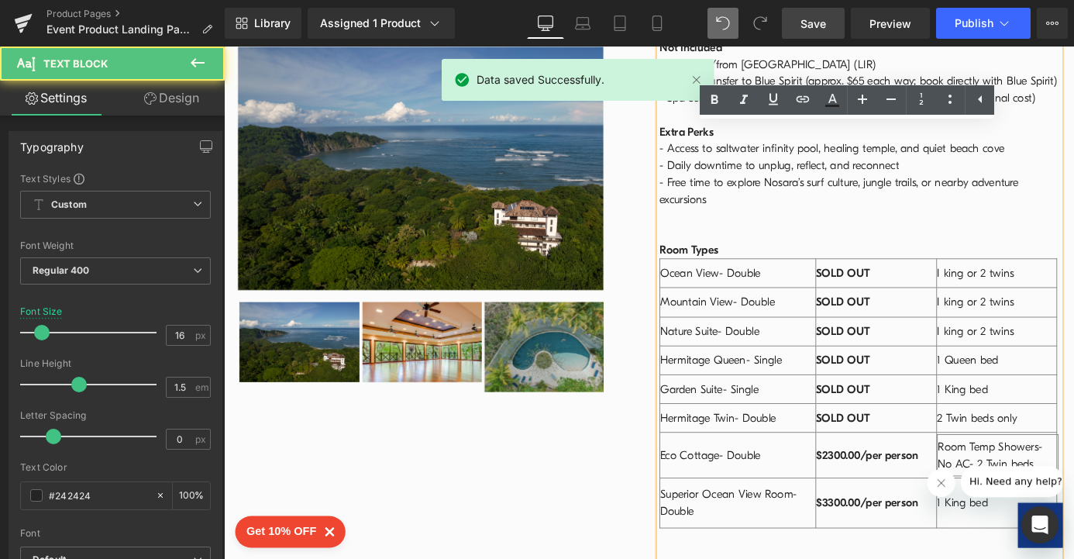
click at [1073, 392] on div "Dates & Times Arrive [DATE][DATE], with check-in beginning at 4 PM. The retreat…" at bounding box center [925, 16] width 442 height 1220
click at [1073, 478] on div "Room Temp Showers- No AC- 2 Twin beds" at bounding box center [1077, 496] width 133 height 37
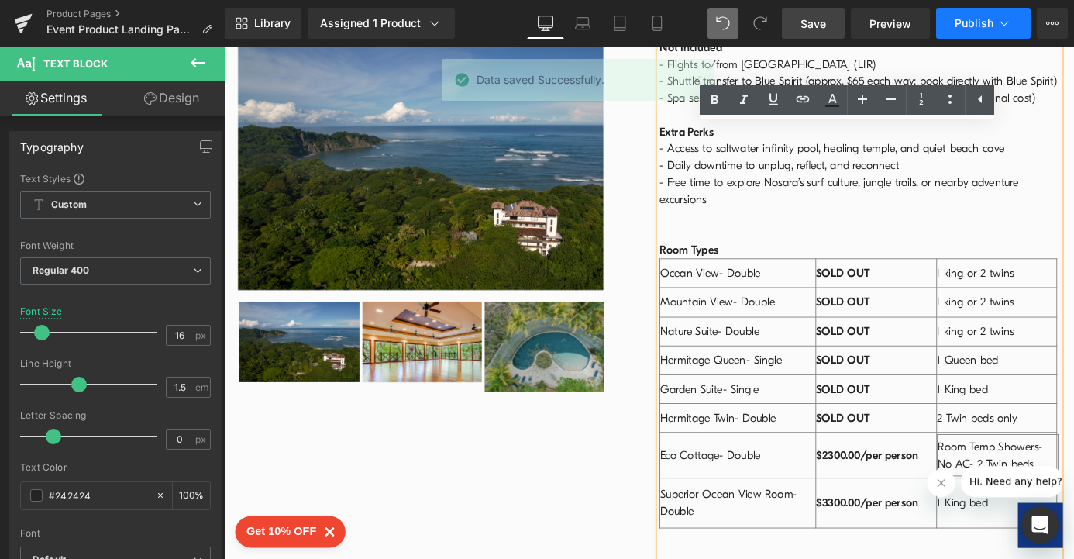
click at [969, 26] on span "Publish" at bounding box center [974, 23] width 39 height 12
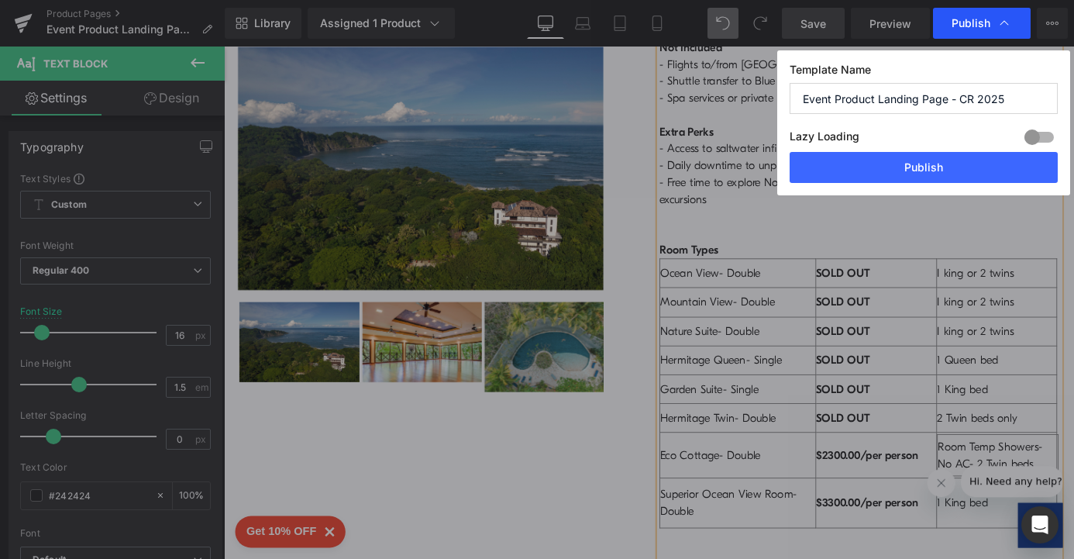
click at [961, 28] on span "Publish" at bounding box center [971, 23] width 39 height 14
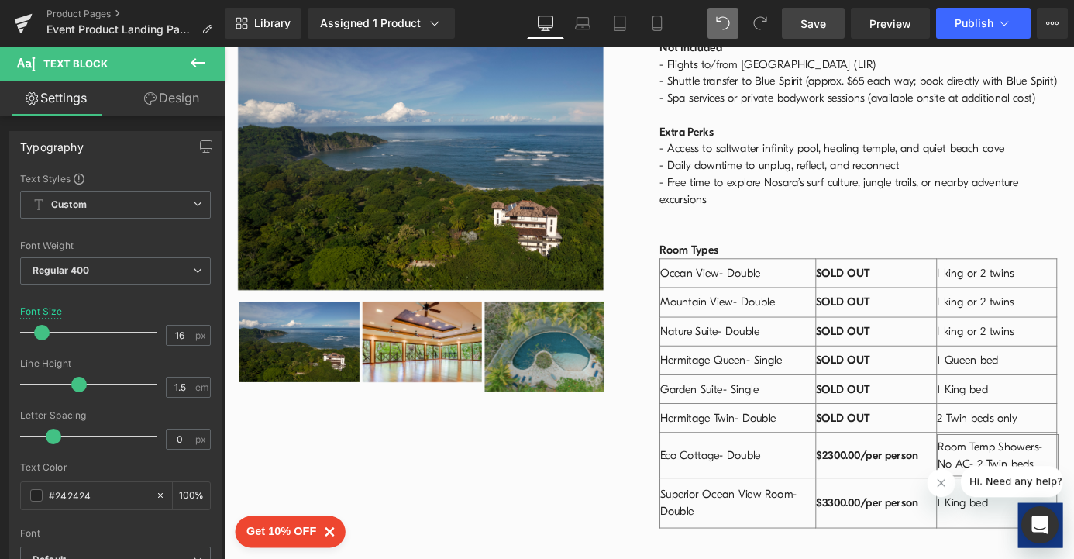
click at [961, 28] on span "Publish" at bounding box center [974, 23] width 39 height 12
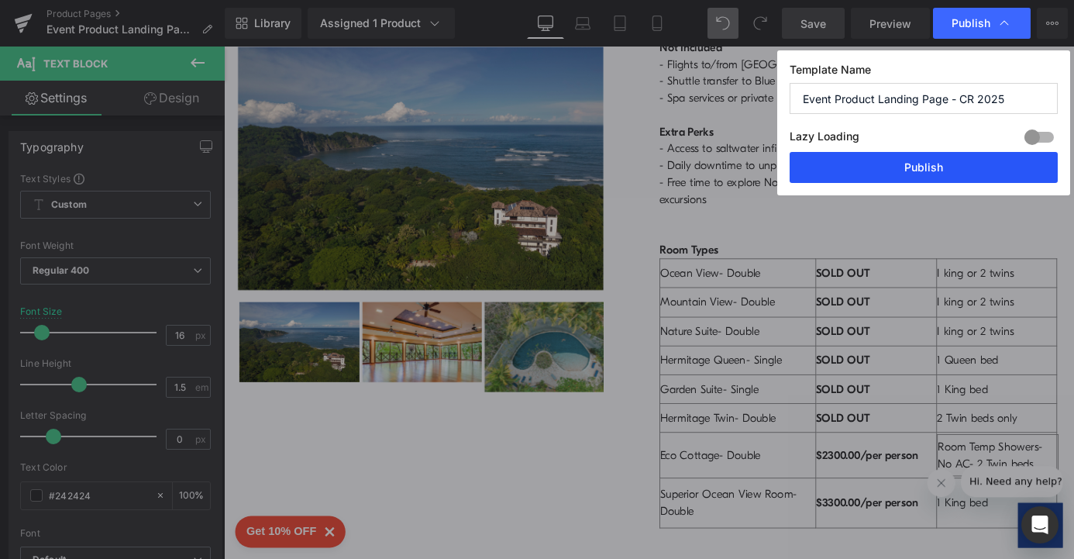
drag, startPoint x: 903, startPoint y: 166, endPoint x: 723, endPoint y: 75, distance: 202.0
click at [903, 166] on button "Publish" at bounding box center [924, 167] width 268 height 31
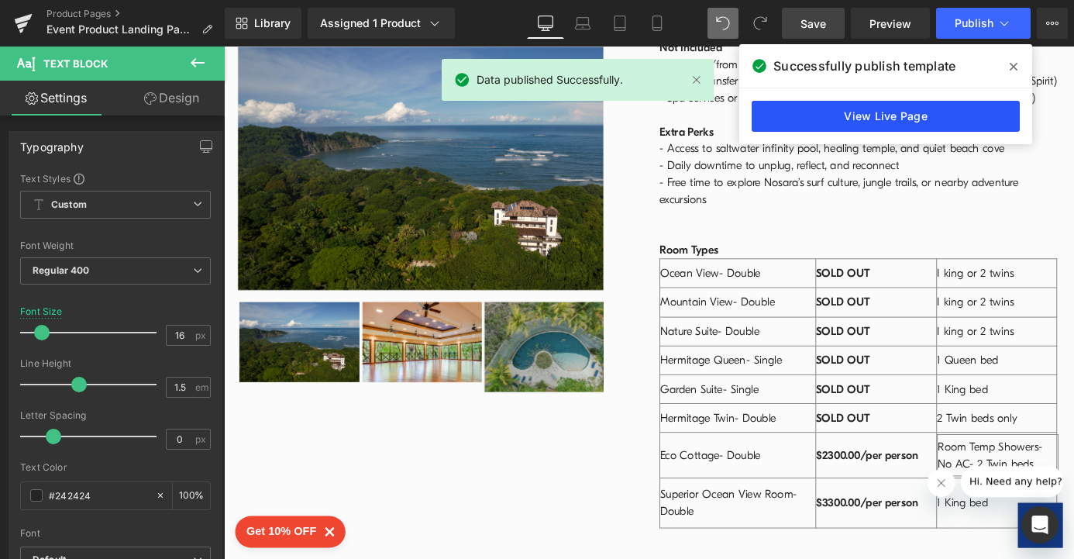
click at [882, 121] on link "View Live Page" at bounding box center [886, 116] width 268 height 31
